Goal: Task Accomplishment & Management: Manage account settings

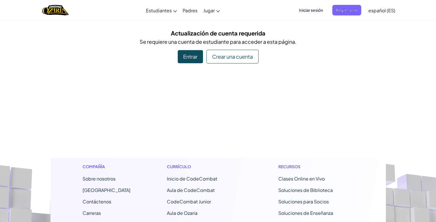
click at [193, 58] on div "Entrar" at bounding box center [190, 56] width 25 height 13
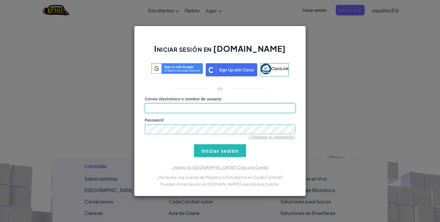
type input "[PERSON_NAME] E552551131"
click at [217, 157] on input "Iniciar sesión" at bounding box center [220, 150] width 52 height 13
click at [217, 156] on input "Iniciar sesión" at bounding box center [220, 150] width 52 height 13
click at [215, 150] on input "Iniciar sesión" at bounding box center [220, 150] width 52 height 13
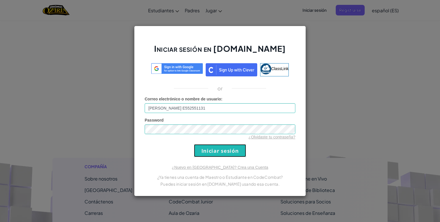
click at [215, 150] on input "Iniciar sesión" at bounding box center [220, 150] width 52 height 13
drag, startPoint x: 215, startPoint y: 150, endPoint x: 245, endPoint y: 222, distance: 78.1
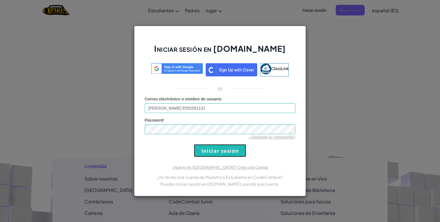
click at [245, 222] on html "Cambiar modo de navegación Estudiantes Crear Cuenta Gratis. Soluciones para esc…" at bounding box center [220, 195] width 440 height 390
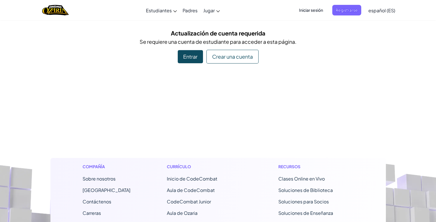
click at [189, 56] on div "Entrar" at bounding box center [190, 56] width 25 height 13
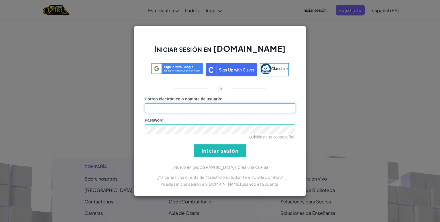
click at [186, 104] on input "Correo electrónico o nombre de usuario :" at bounding box center [220, 108] width 151 height 10
type input "[PERSON_NAME] E552551131"
click at [216, 150] on input "Iniciar sesión" at bounding box center [220, 150] width 52 height 13
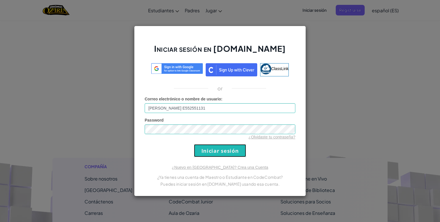
click at [216, 150] on input "Iniciar sesión" at bounding box center [220, 150] width 52 height 13
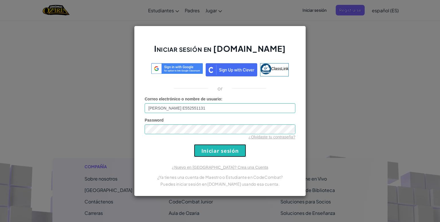
click at [216, 150] on input "Iniciar sesión" at bounding box center [220, 150] width 52 height 13
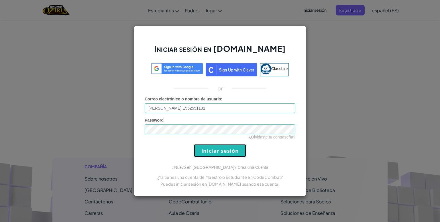
click at [216, 150] on input "Iniciar sesión" at bounding box center [220, 150] width 52 height 13
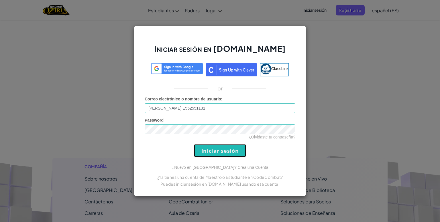
click at [216, 150] on input "Iniciar sesión" at bounding box center [220, 150] width 52 height 13
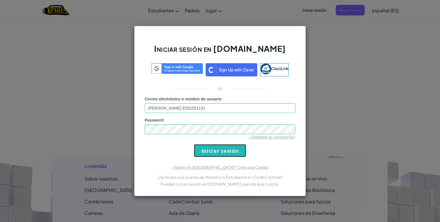
click at [216, 150] on input "Iniciar sesión" at bounding box center [220, 150] width 52 height 13
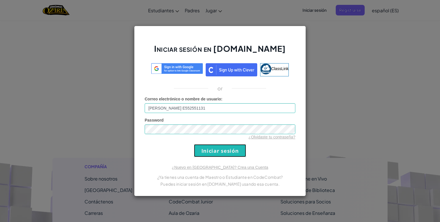
click at [216, 150] on input "Iniciar sesión" at bounding box center [220, 150] width 52 height 13
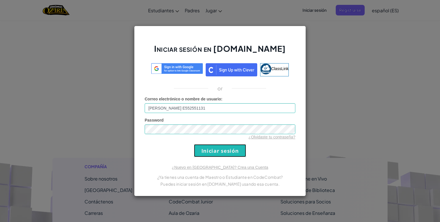
click at [216, 150] on input "Iniciar sesión" at bounding box center [220, 150] width 52 height 13
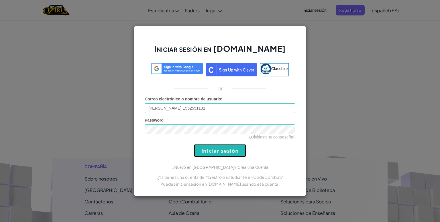
click at [216, 150] on input "Iniciar sesión" at bounding box center [220, 150] width 52 height 13
click at [215, 150] on input "Iniciar sesión" at bounding box center [220, 150] width 52 height 13
